Goal: Download file/media

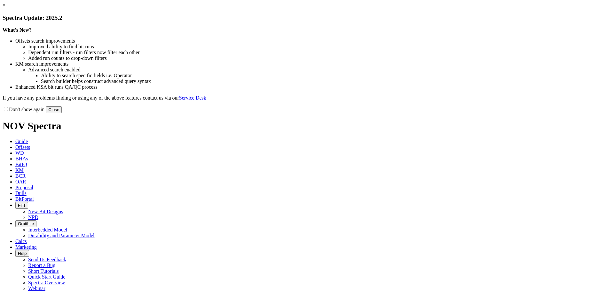
click at [62, 113] on button "Close" at bounding box center [54, 109] width 16 height 7
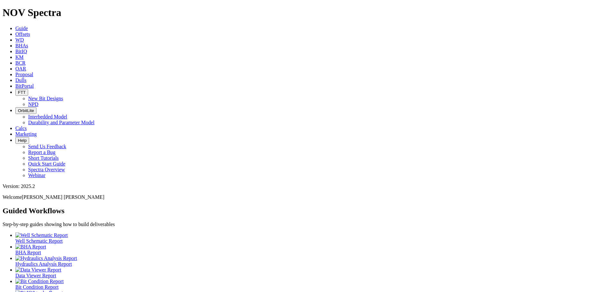
click at [30, 31] on link "Offsets" at bounding box center [22, 33] width 15 height 5
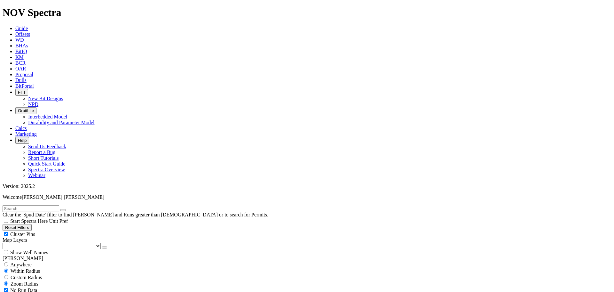
click at [15, 77] on icon at bounding box center [15, 79] width 0 height 5
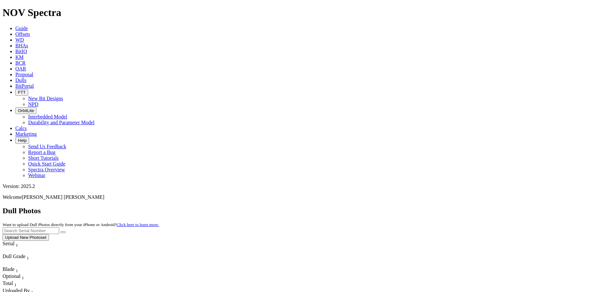
click at [59, 227] on input "text" at bounding box center [31, 230] width 57 height 7
type input "F318765"
click at [63, 232] on icon "submit" at bounding box center [63, 232] width 0 height 0
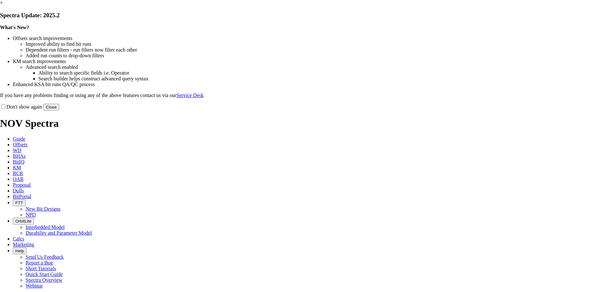
click at [3, 5] on link "×" at bounding box center [1, 2] width 3 height 5
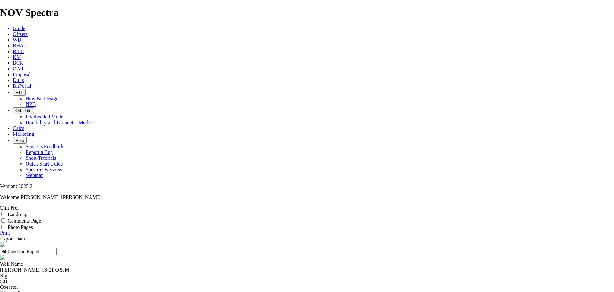
click at [25, 236] on link "Export Data" at bounding box center [12, 238] width 25 height 5
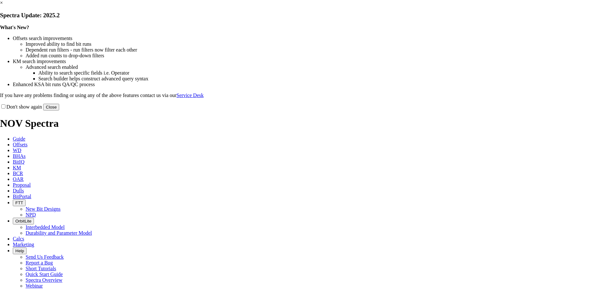
click at [3, 5] on link "×" at bounding box center [1, 2] width 3 height 5
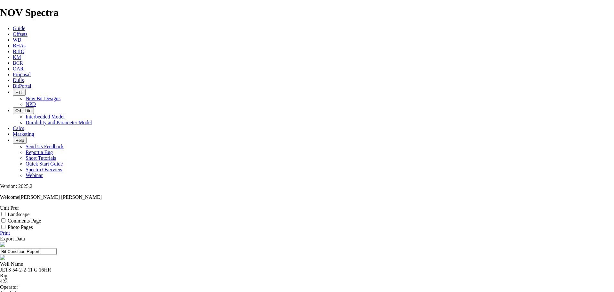
click at [25, 236] on link "Export Data" at bounding box center [12, 238] width 25 height 5
